Goal: Register for event/course

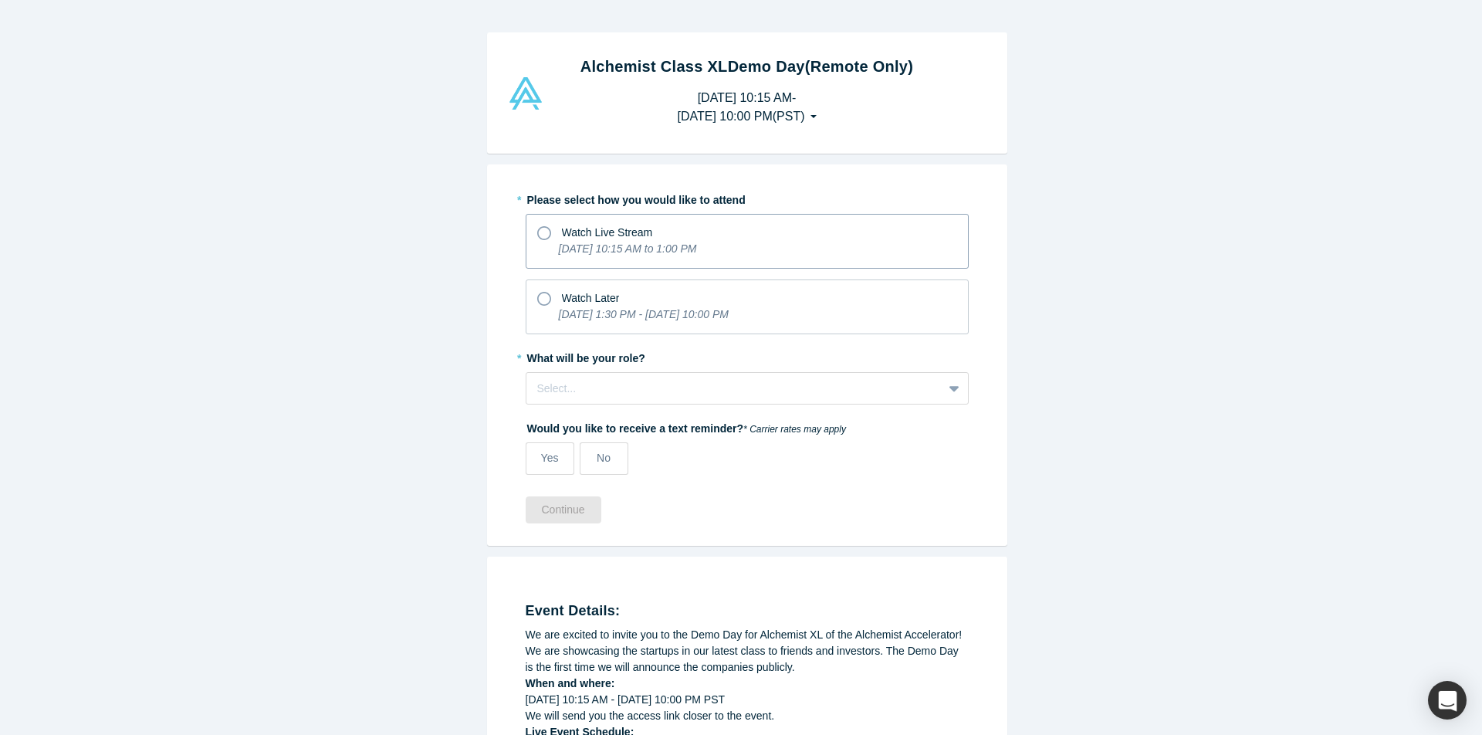
click at [537, 233] on icon at bounding box center [544, 233] width 14 height 14
click at [0, 0] on input "Watch Live Stream [DATE] 10:15 AM to 1:00 PM" at bounding box center [0, 0] width 0 height 0
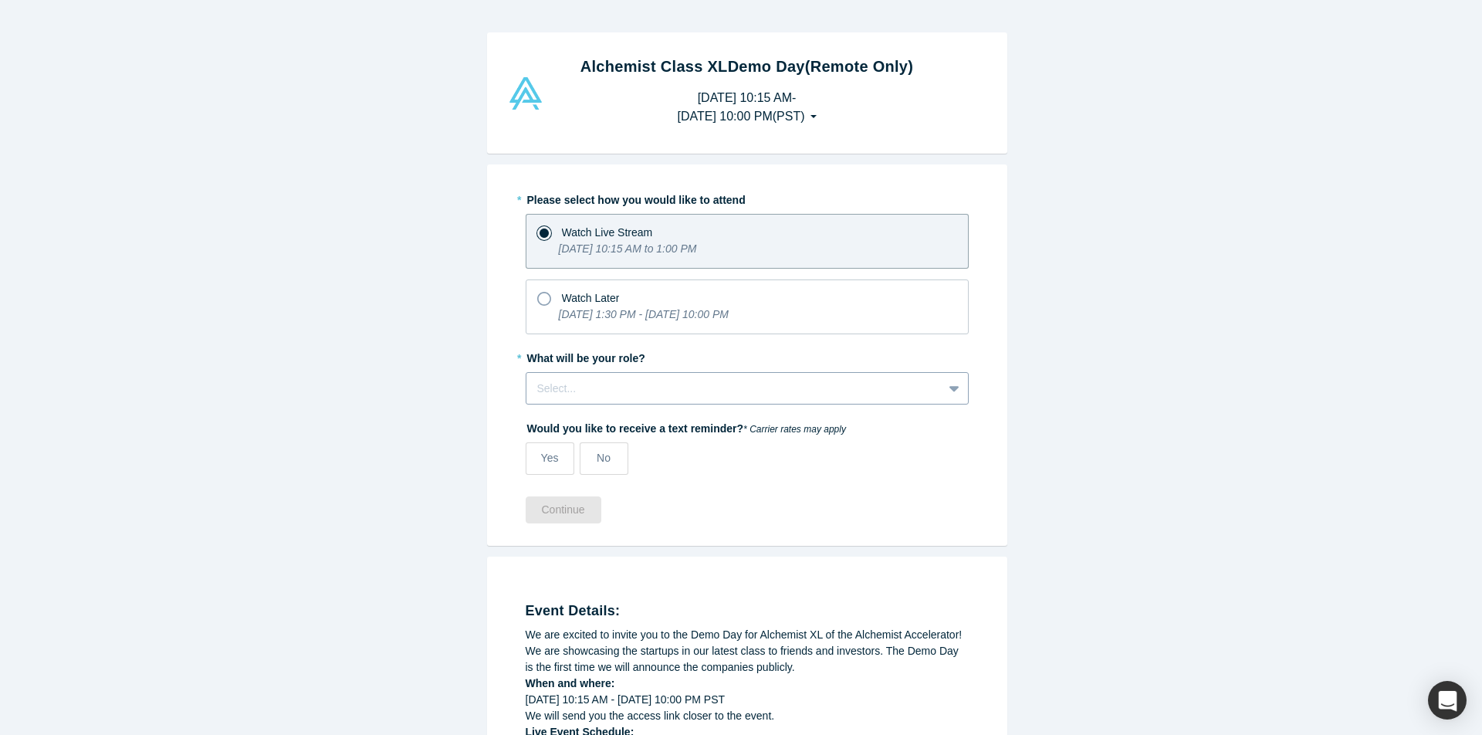
click at [660, 391] on div at bounding box center [734, 388] width 394 height 19
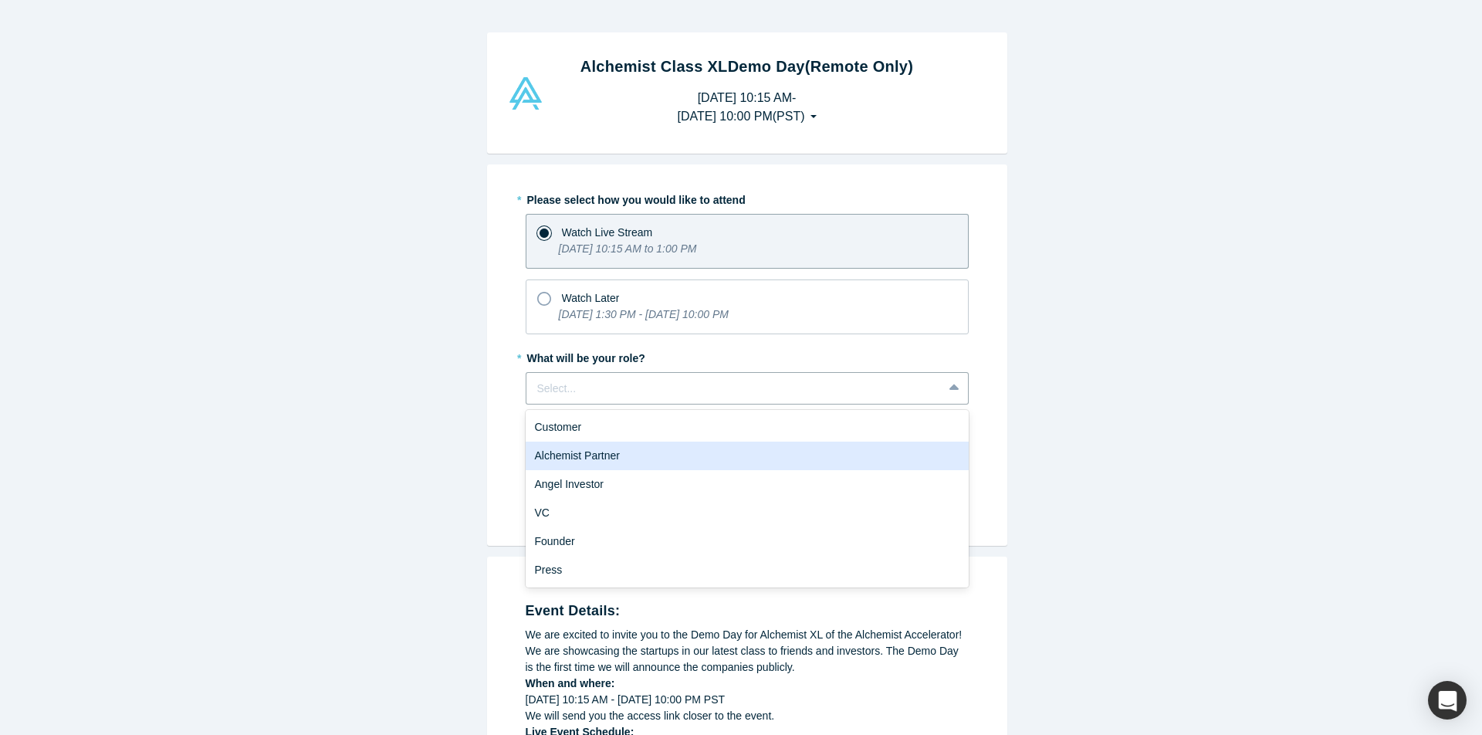
click at [615, 452] on div "Alchemist Partner" at bounding box center [747, 455] width 443 height 29
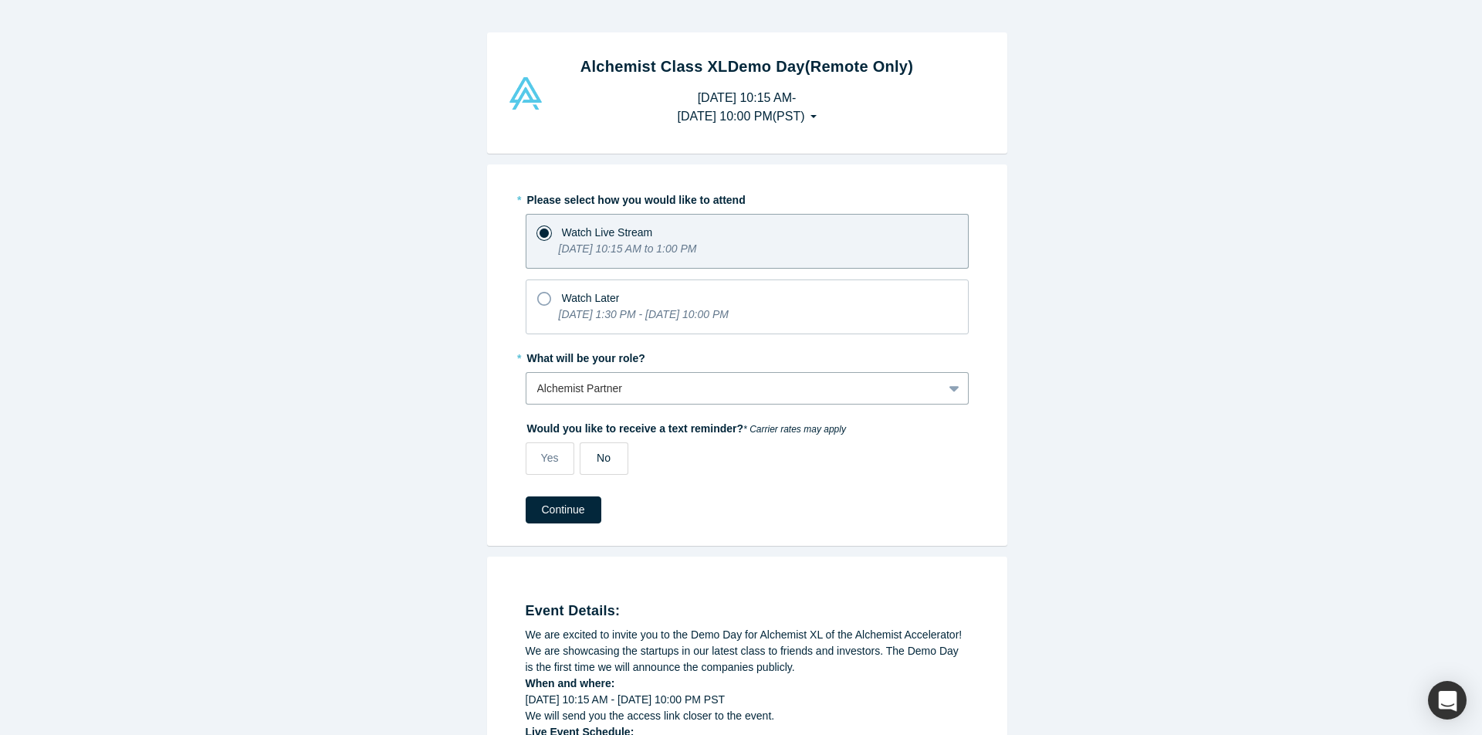
click at [607, 452] on label "No" at bounding box center [604, 458] width 49 height 32
click at [0, 0] on input "No" at bounding box center [0, 0] width 0 height 0
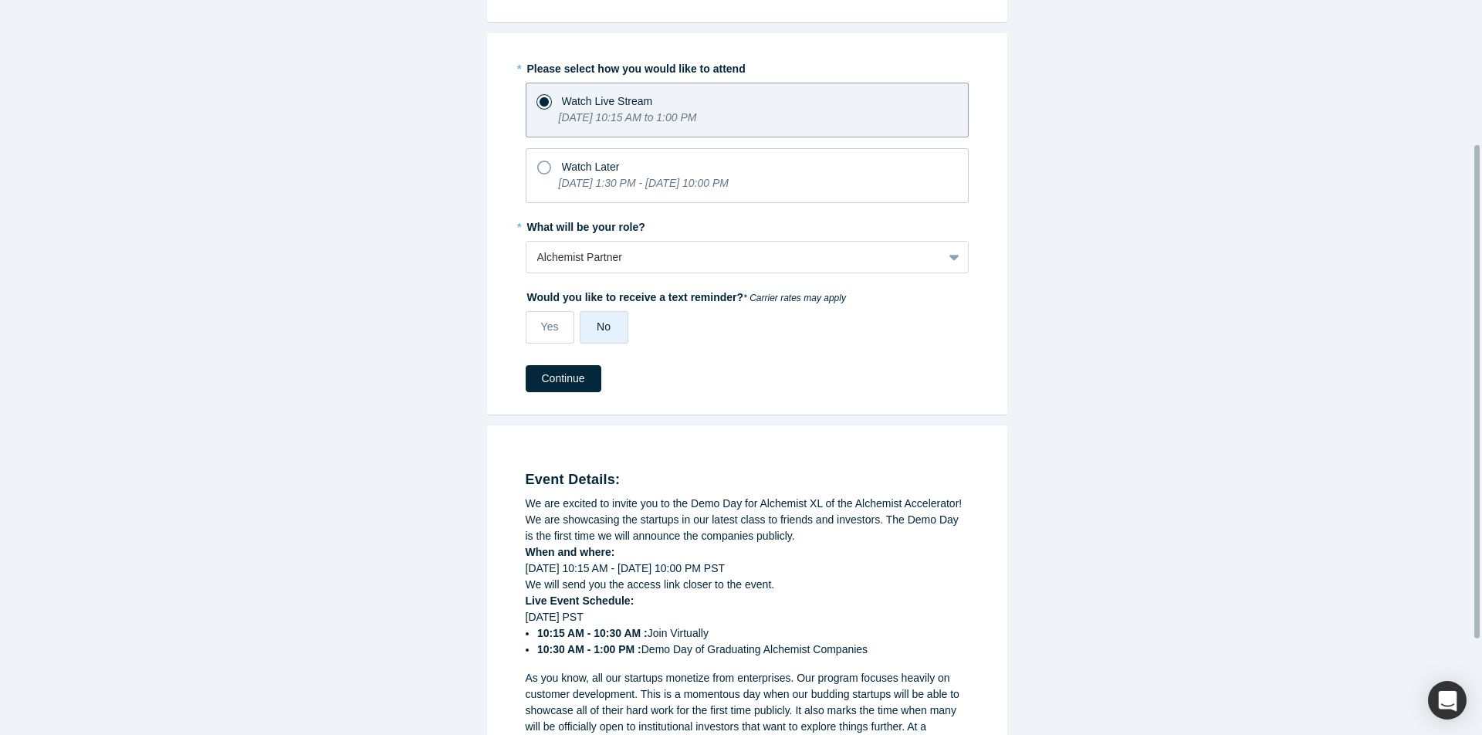
scroll to position [214, 0]
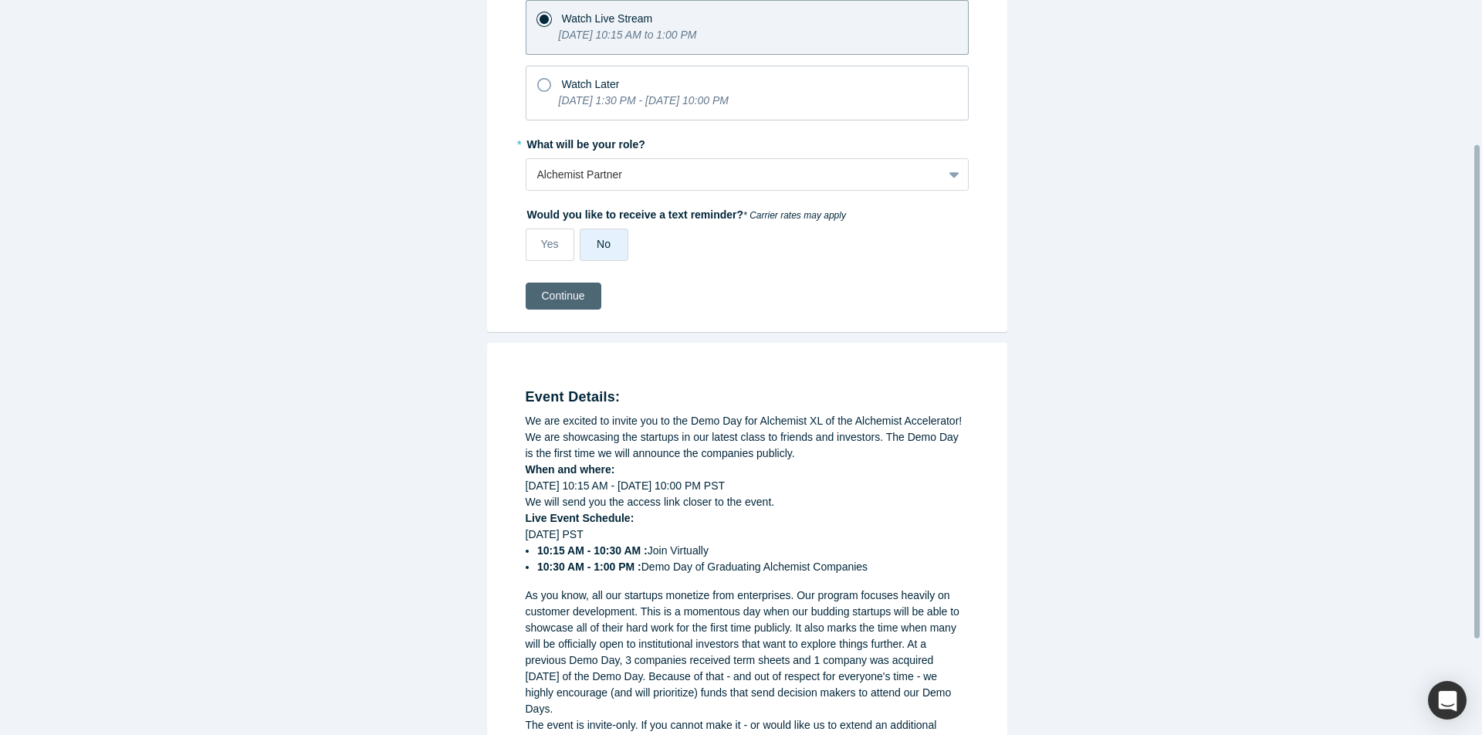
click at [573, 306] on button "Continue" at bounding box center [564, 295] width 76 height 27
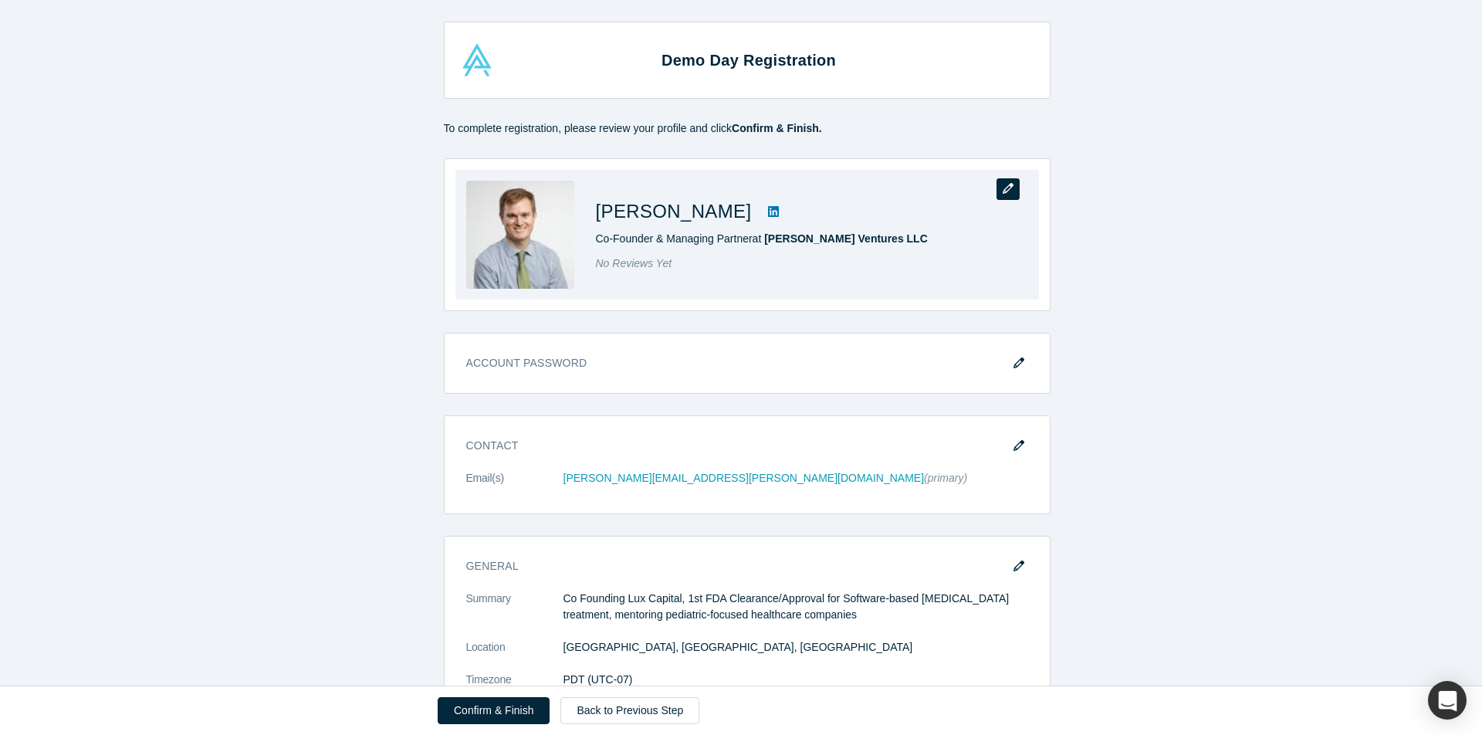
click at [1003, 191] on icon "button" at bounding box center [1008, 188] width 11 height 11
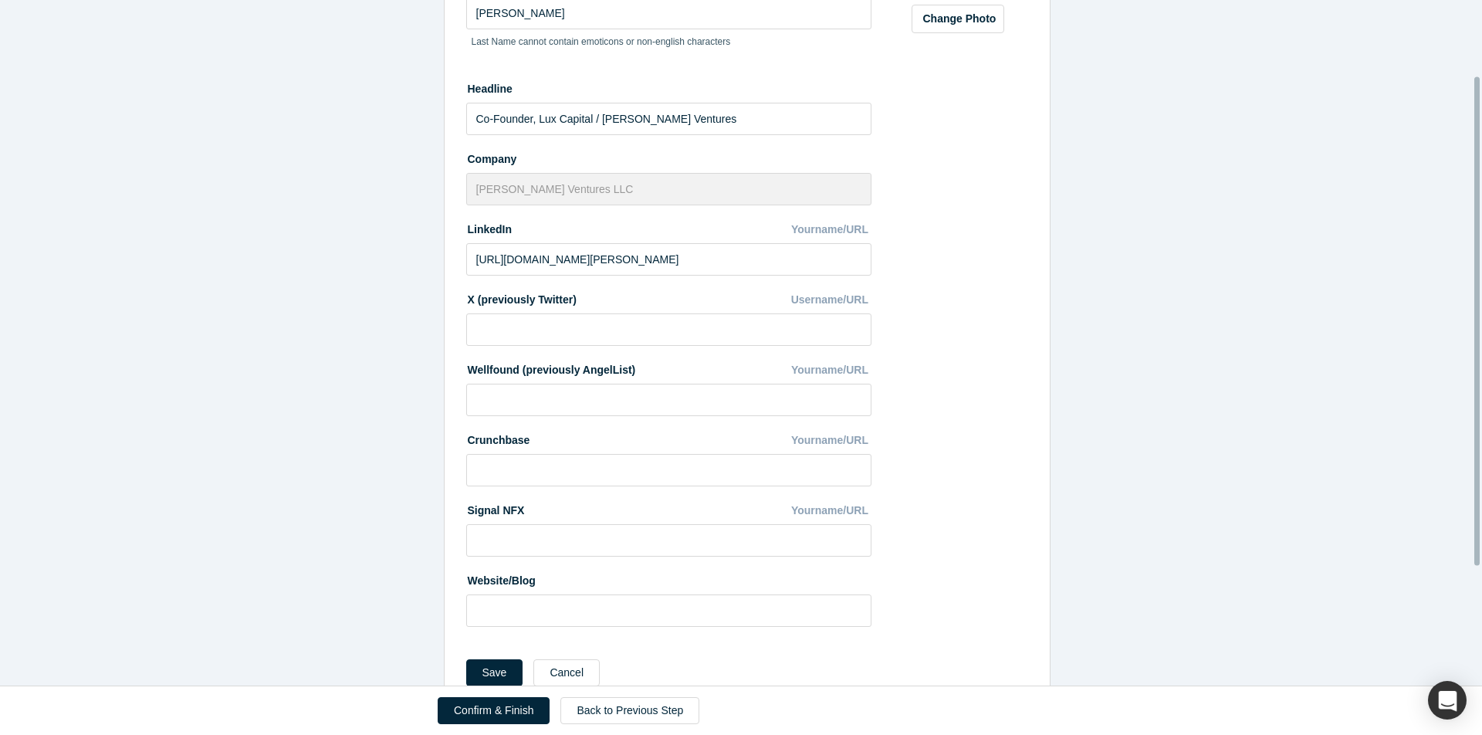
scroll to position [272, 0]
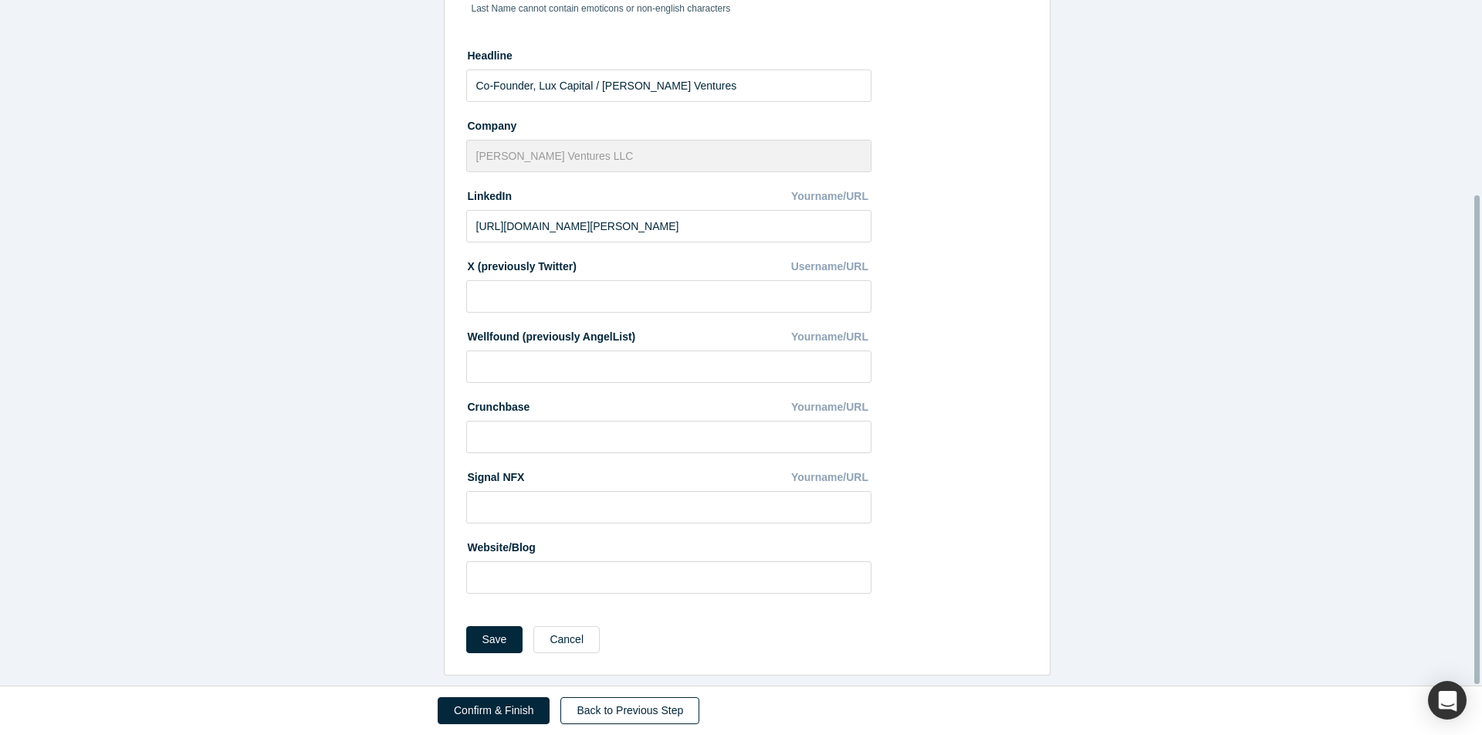
click at [647, 720] on link "Back to Previous Step" at bounding box center [629, 710] width 139 height 27
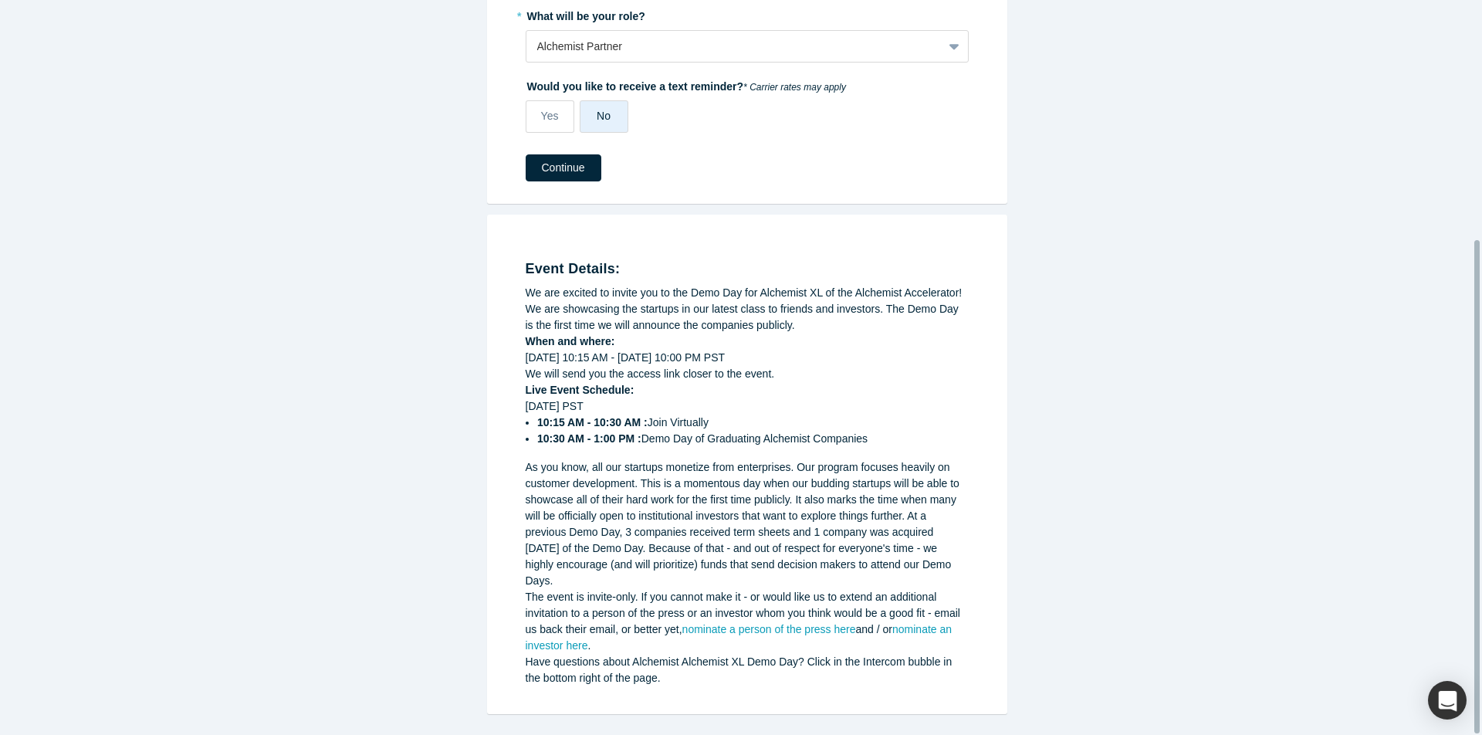
scroll to position [218, 0]
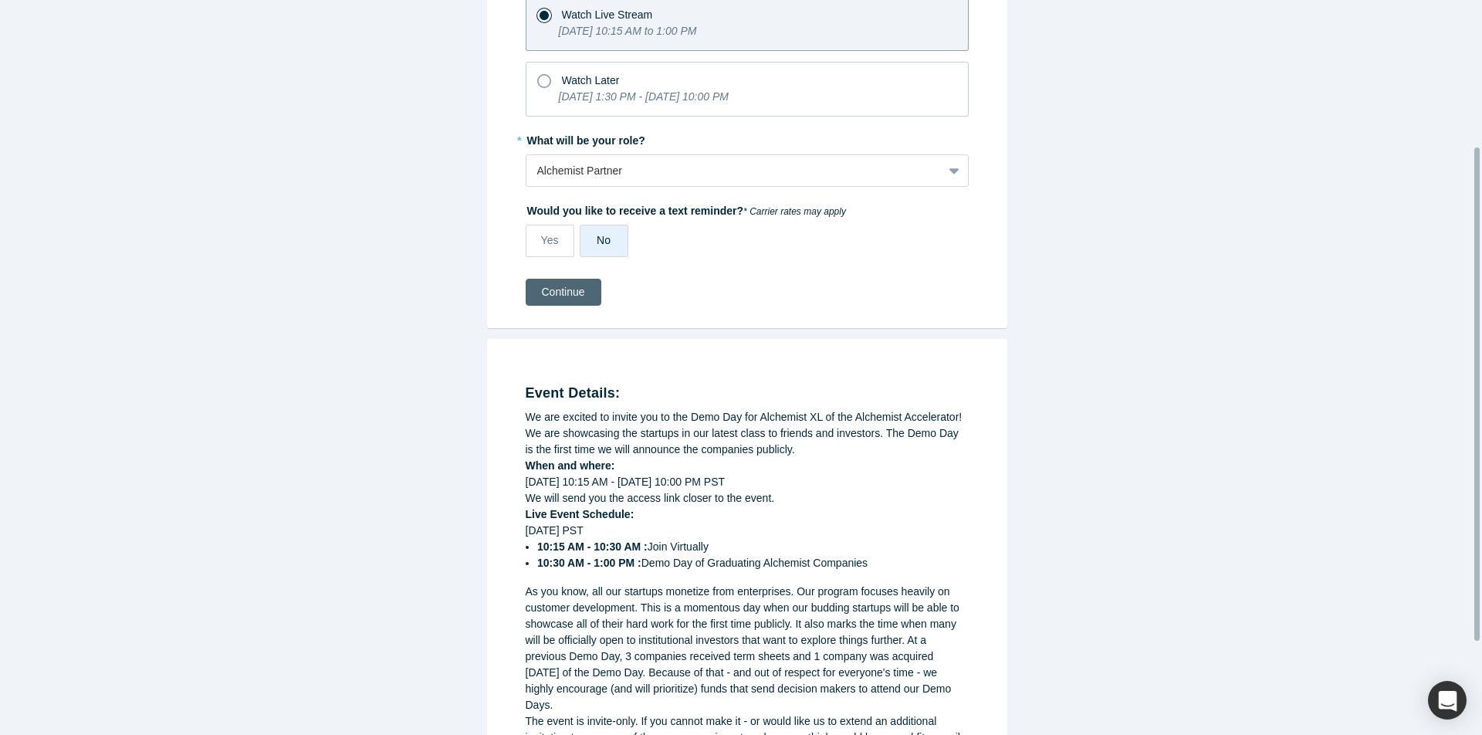
click at [546, 302] on button "Continue" at bounding box center [564, 292] width 76 height 27
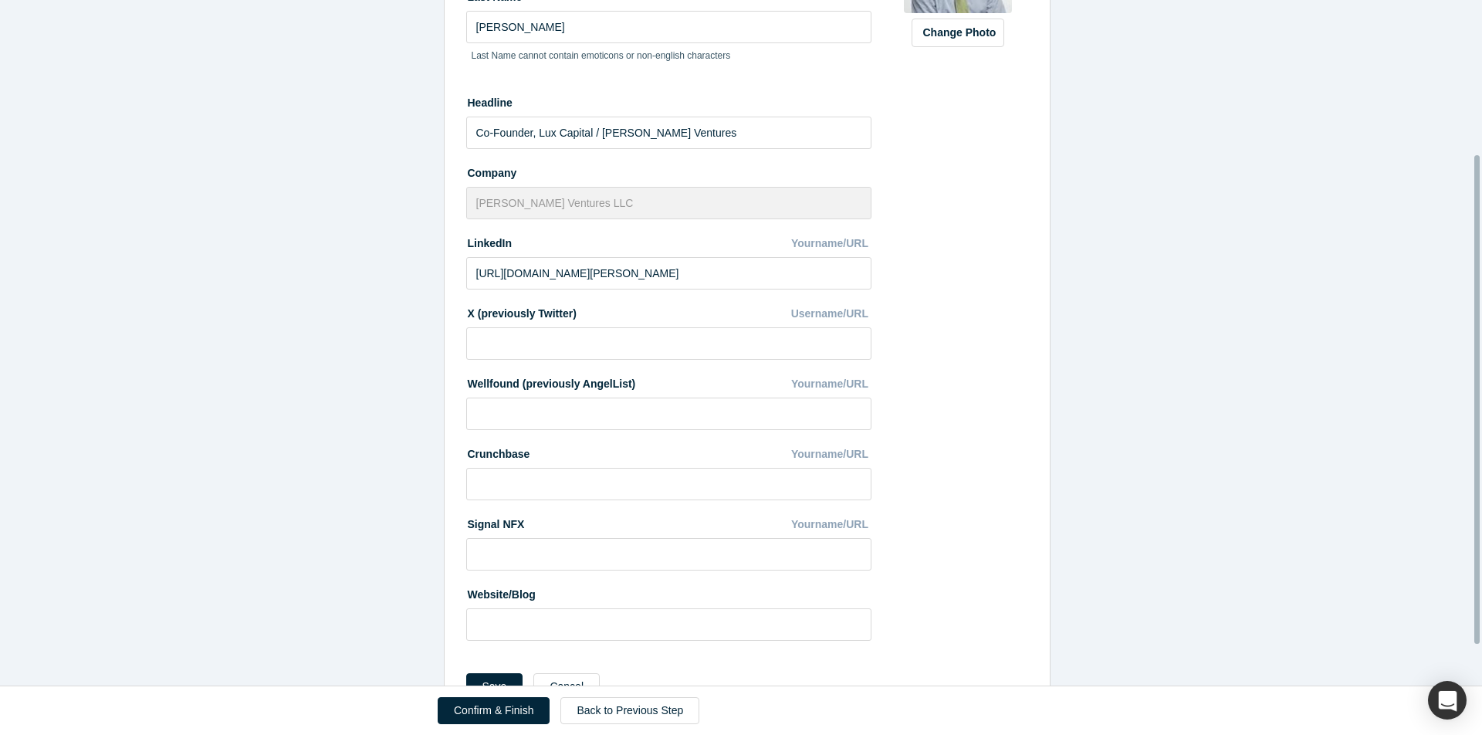
scroll to position [272, 0]
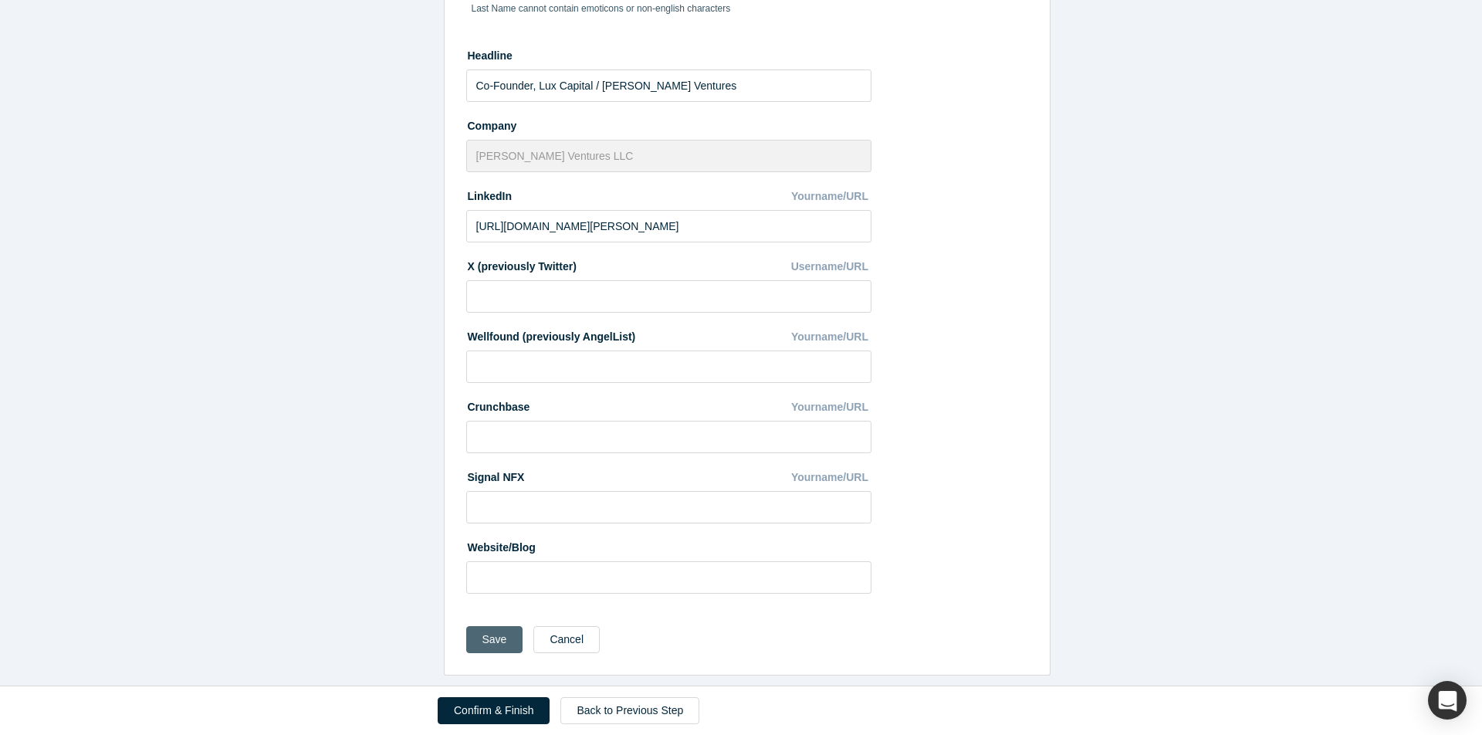
click at [503, 631] on button "Save" at bounding box center [494, 639] width 57 height 27
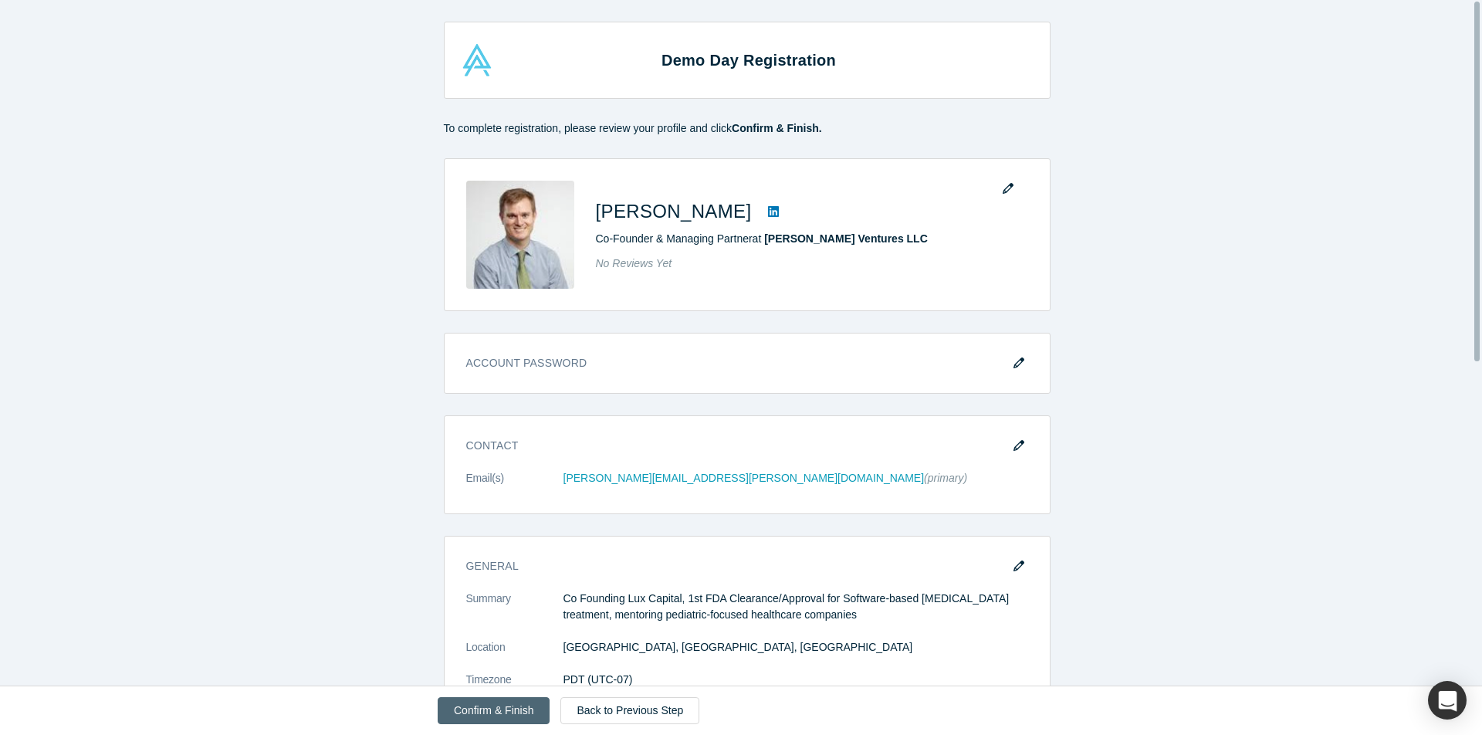
click at [506, 721] on button "Confirm & Finish" at bounding box center [494, 710] width 112 height 27
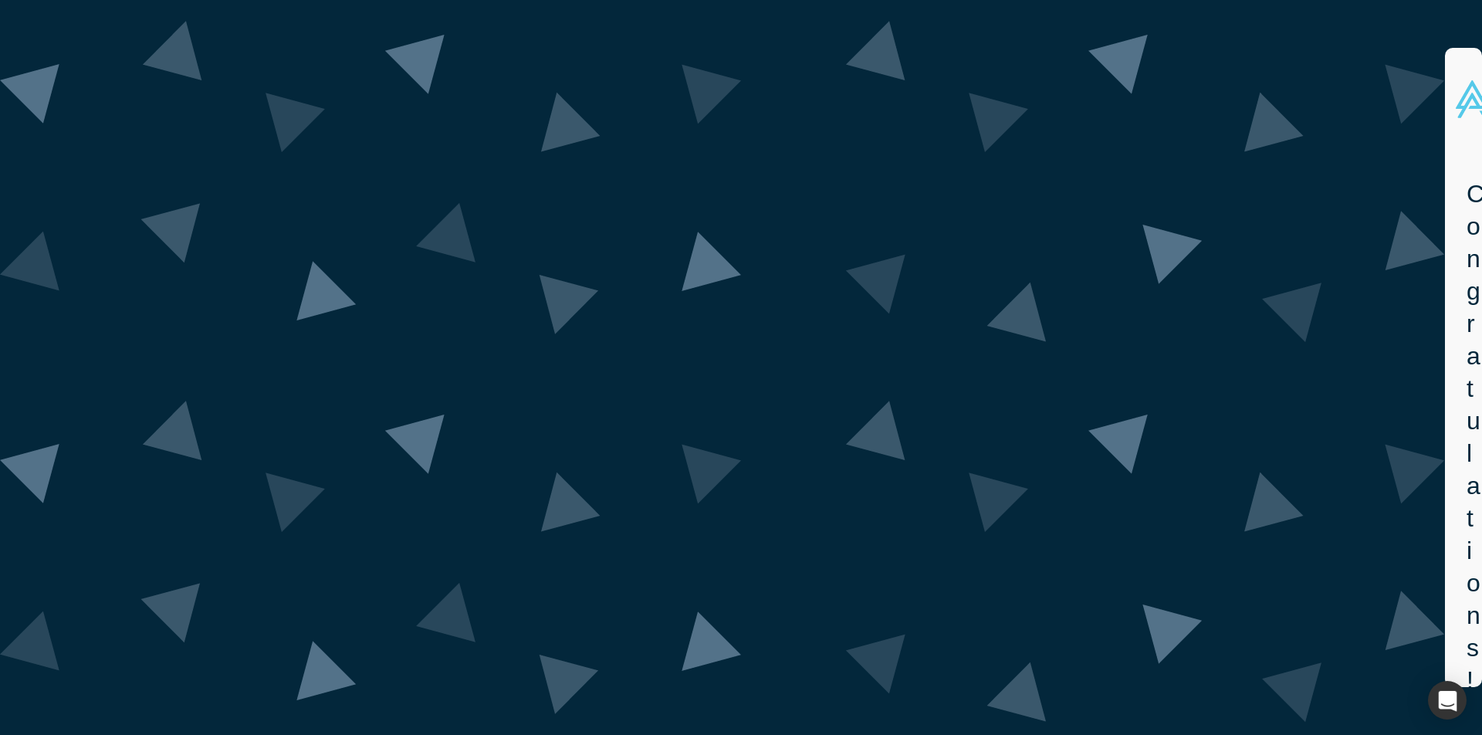
click at [1433, 80] on img at bounding box center [722, 367] width 1445 height 709
